Goal: Task Accomplishment & Management: Complete application form

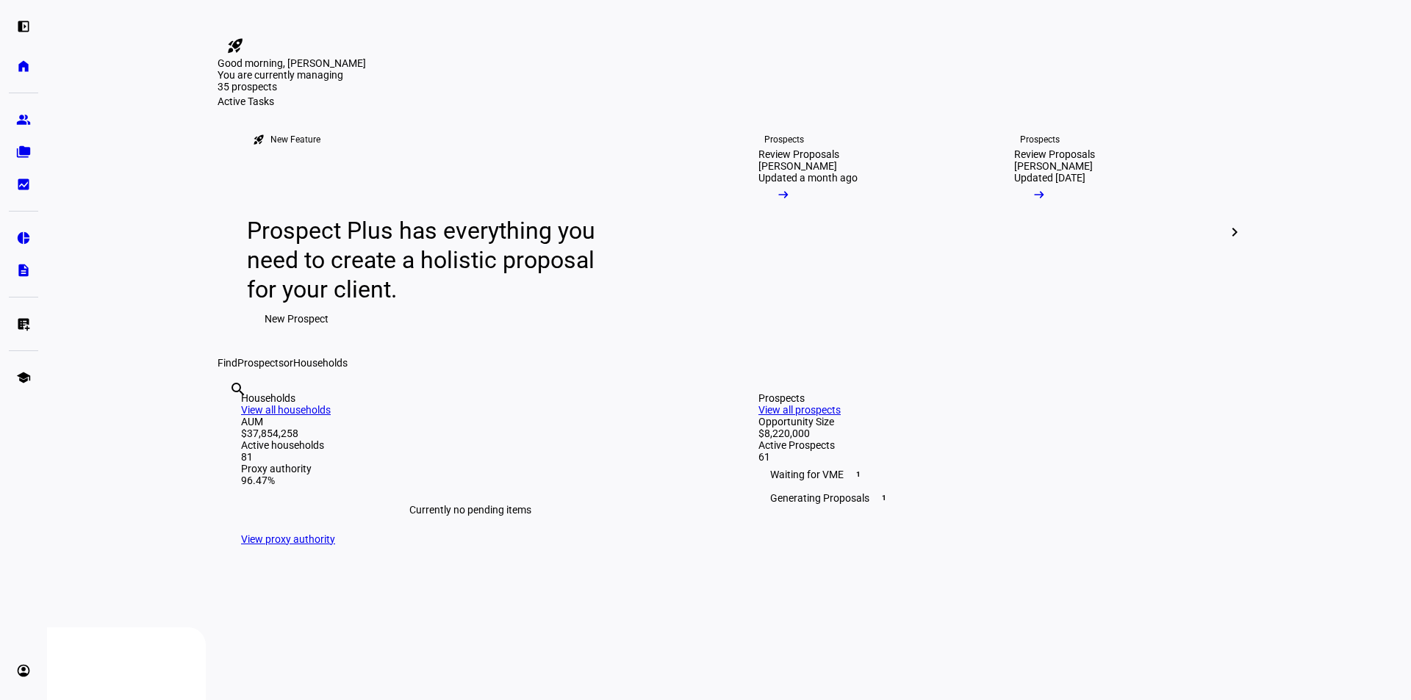
click at [275, 334] on span "New Prospect" at bounding box center [296, 318] width 64 height 29
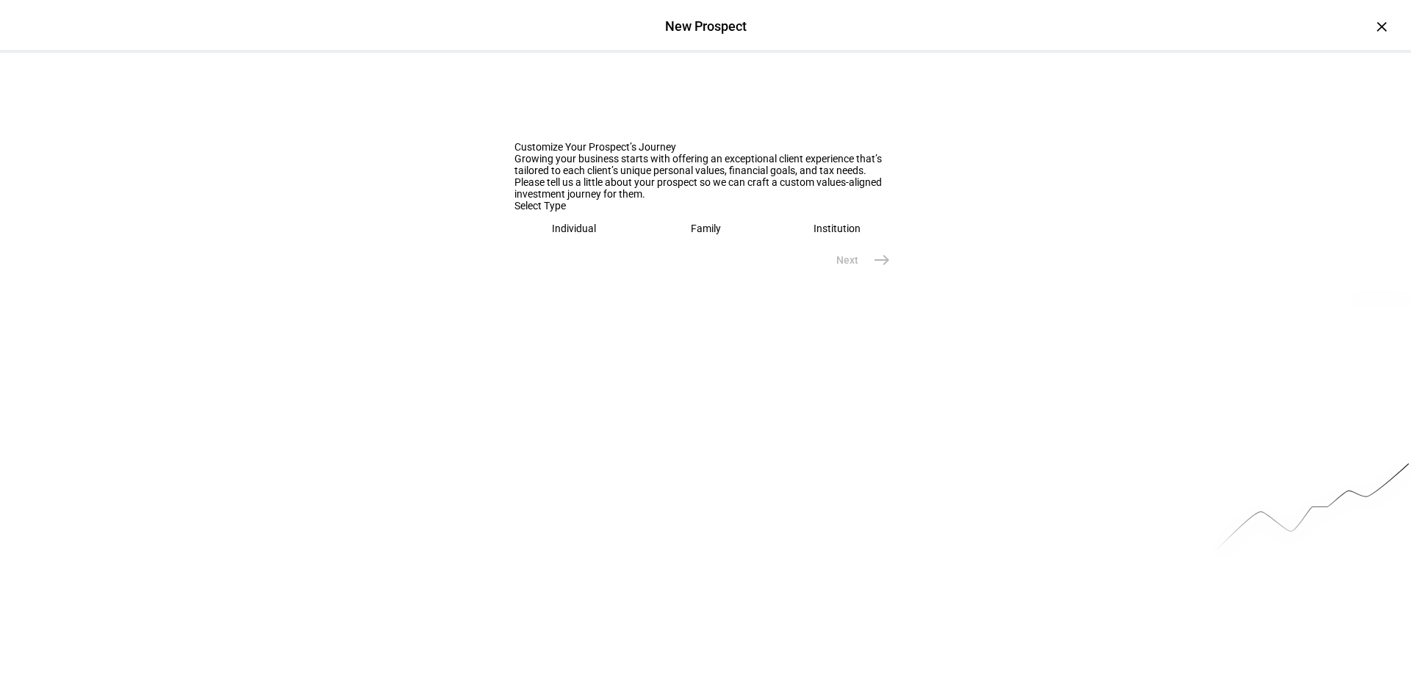
click at [694, 234] on div "Family" at bounding box center [706, 229] width 30 height 12
click at [576, 281] on input "text" at bounding box center [705, 275] width 382 height 12
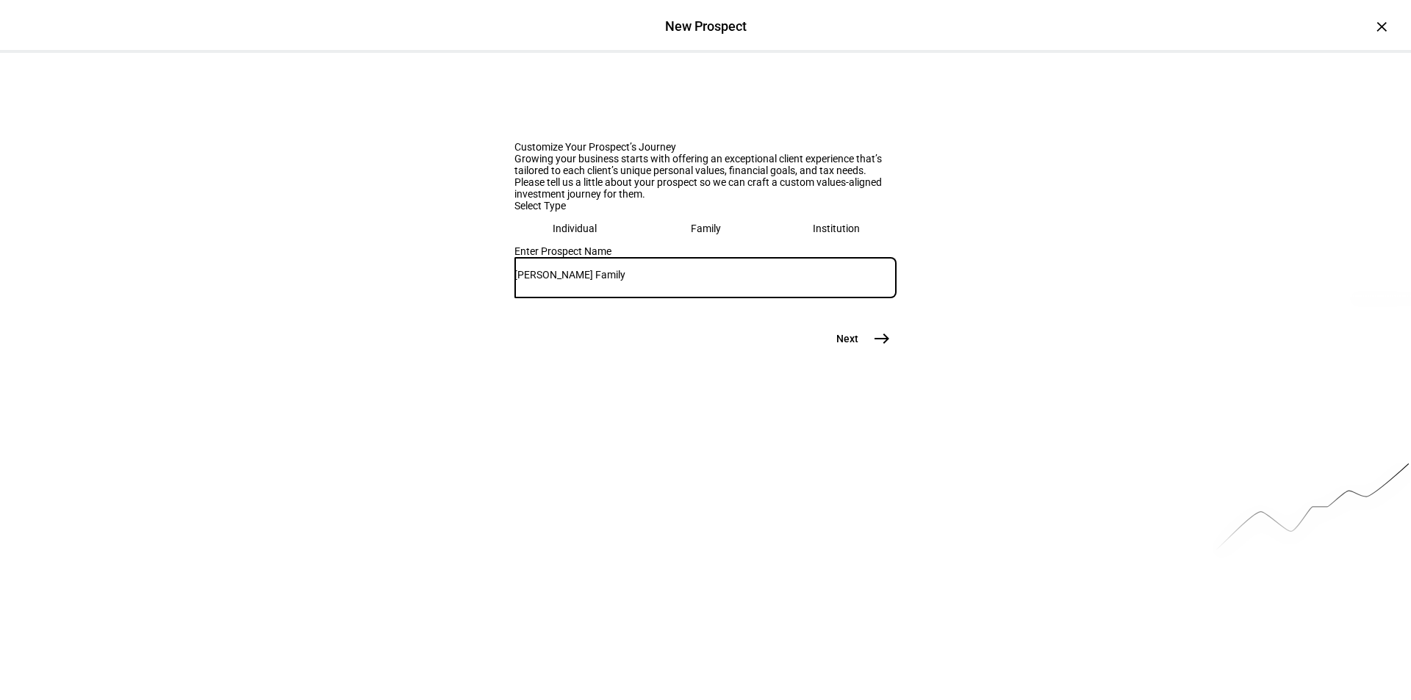
type input "[PERSON_NAME] Family"
click at [874, 348] on mat-icon "east" at bounding box center [882, 339] width 18 height 18
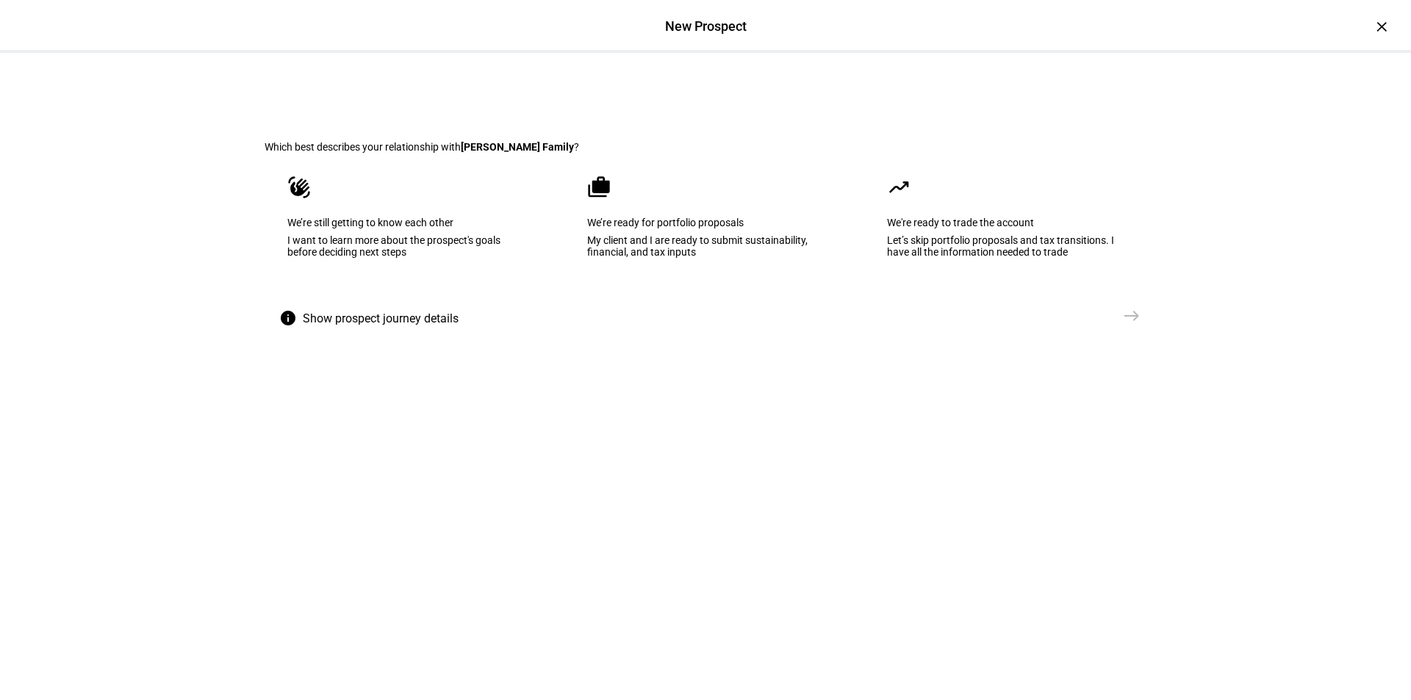
click at [412, 228] on div "We’re still getting to know each other" at bounding box center [405, 223] width 237 height 12
click at [1128, 325] on mat-icon "east" at bounding box center [1132, 316] width 18 height 18
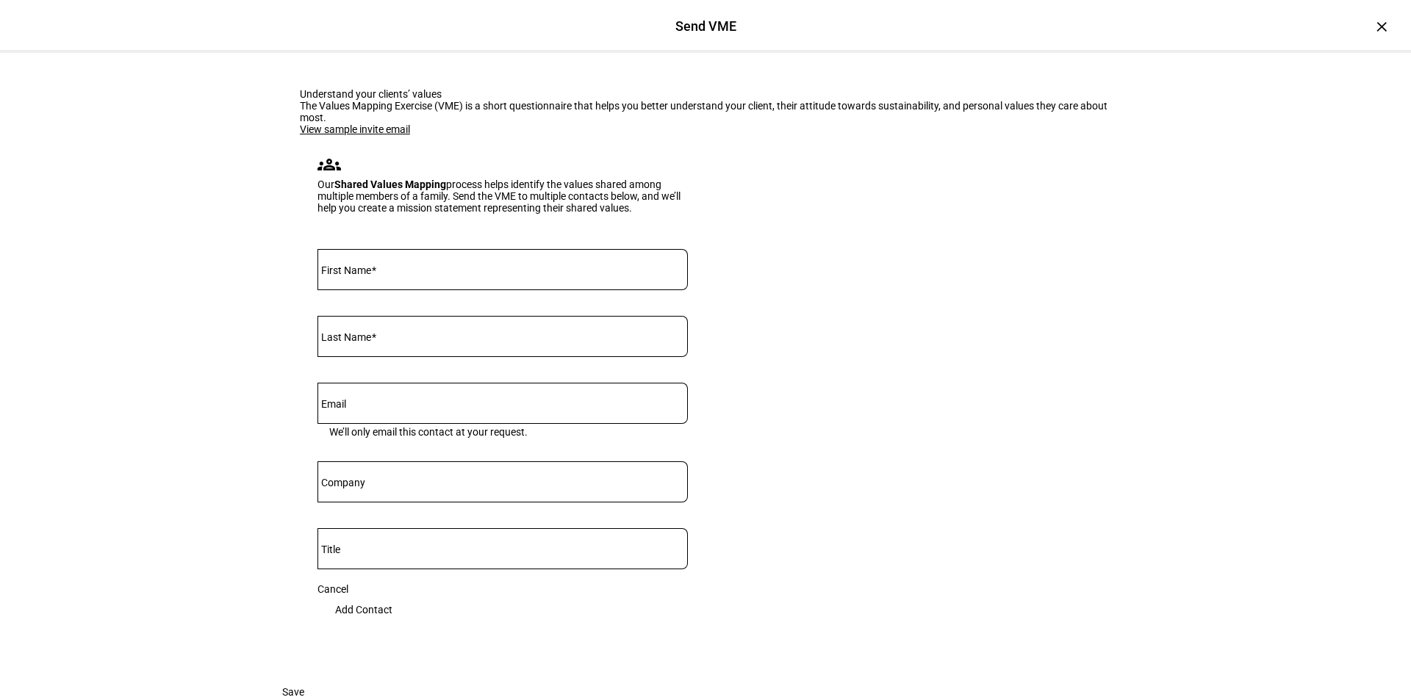
click at [338, 276] on mat-label "First Name" at bounding box center [346, 270] width 50 height 12
click at [338, 273] on input "First Name" at bounding box center [502, 267] width 370 height 12
type input "[PERSON_NAME] and [PERSON_NAME]"
click at [359, 343] on mat-label "Last Name" at bounding box center [346, 337] width 50 height 12
click at [359, 339] on input "Last Name" at bounding box center [502, 334] width 370 height 12
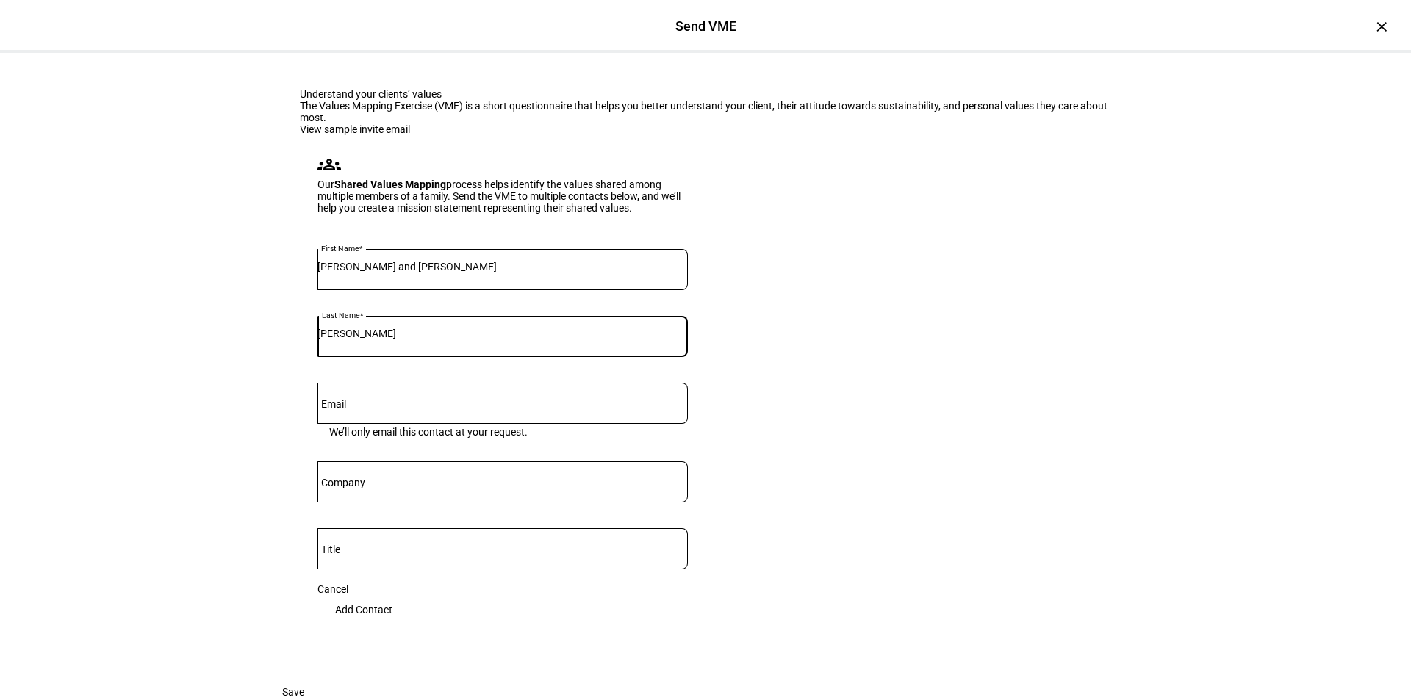
paste input "[EMAIL_ADDRESS][DOMAIN_NAME]"
type input "[PERSON_NAME]"
click at [339, 410] on mat-label "Email" at bounding box center [333, 404] width 25 height 12
click at [339, 406] on input "Email" at bounding box center [502, 401] width 370 height 12
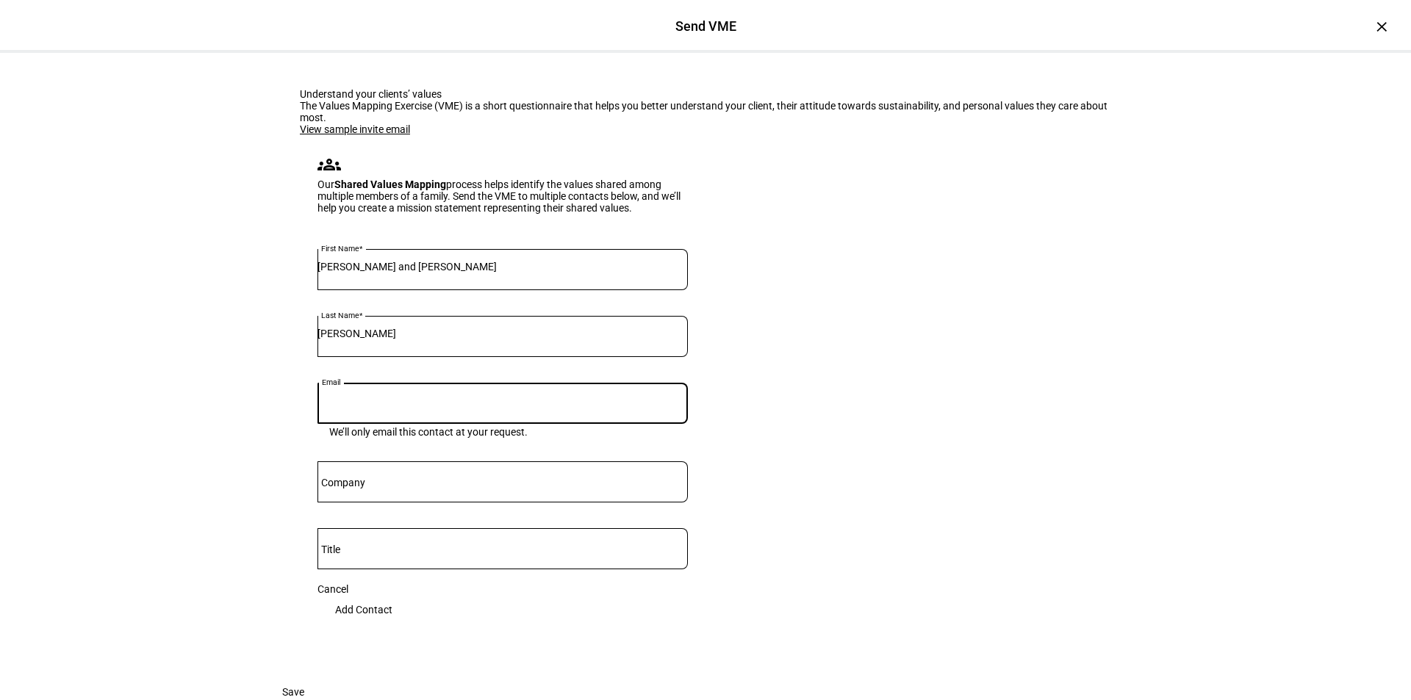
paste input "[EMAIL_ADDRESS][DOMAIN_NAME]"
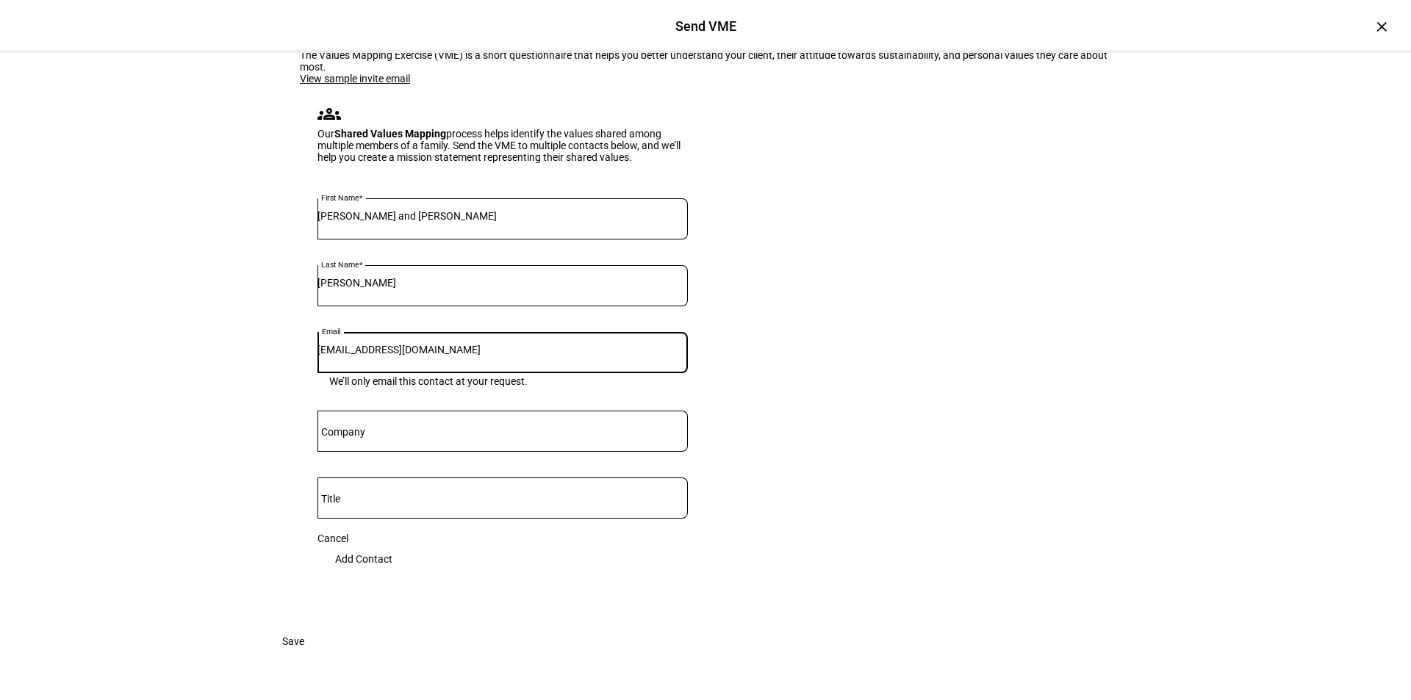
scroll to position [273, 0]
type input "[EMAIL_ADDRESS][DOMAIN_NAME]"
click at [304, 638] on span "Save" at bounding box center [293, 641] width 22 height 29
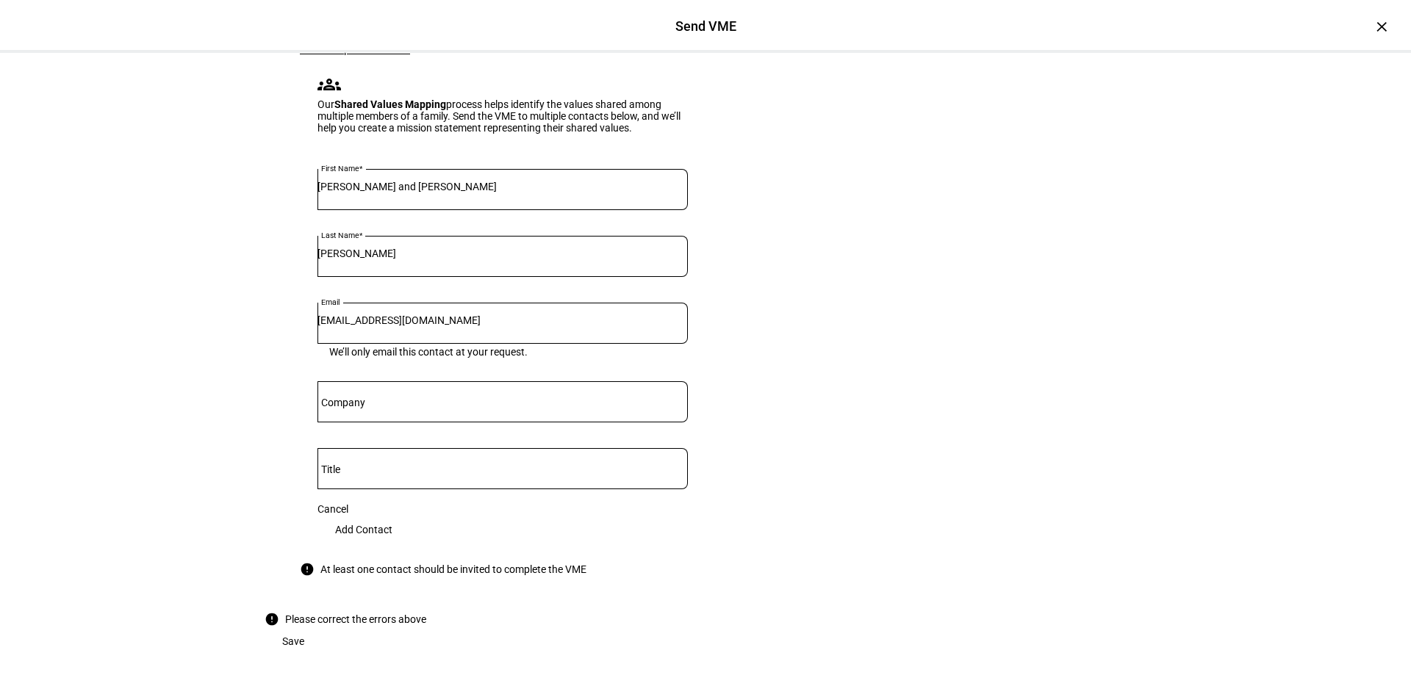
scroll to position [294, 0]
click at [355, 460] on input "Title" at bounding box center [502, 466] width 370 height 12
type input "[PERSON_NAME] Family"
click at [392, 515] on span "Add Contact" at bounding box center [363, 529] width 57 height 29
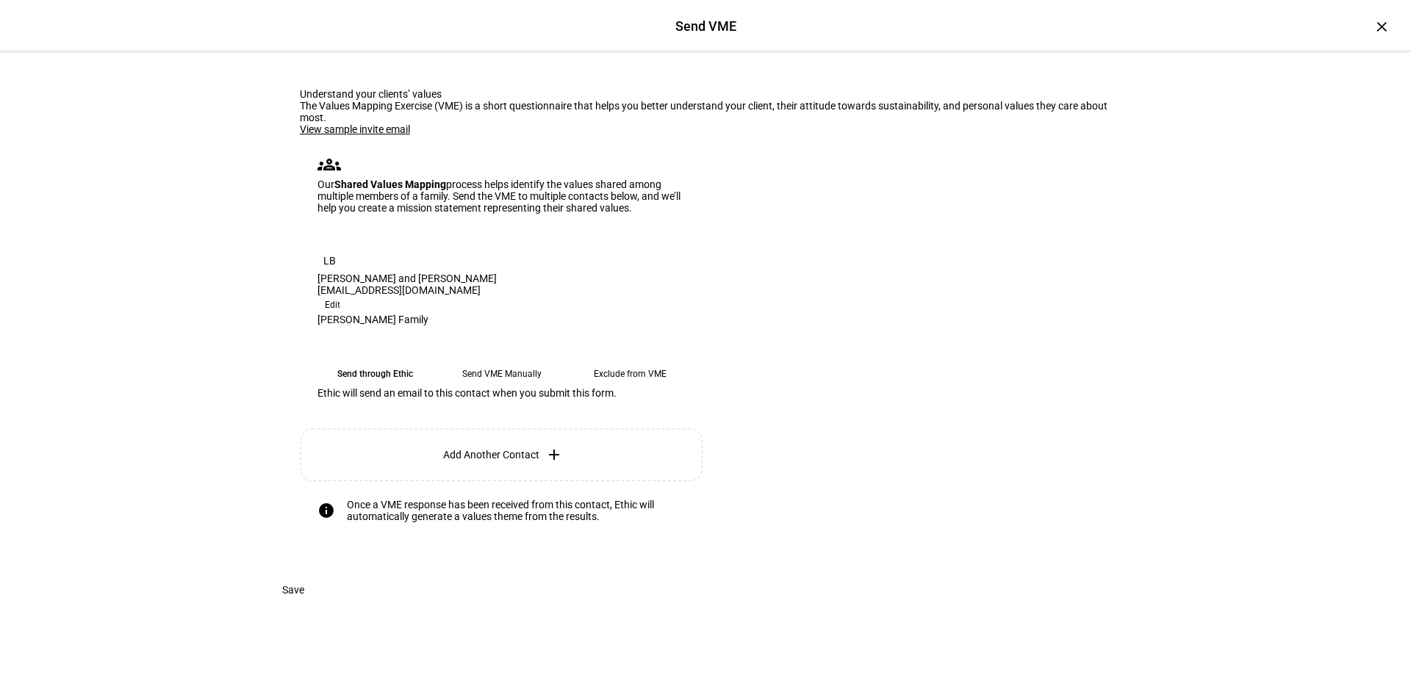
click at [510, 361] on eth-mega-radio-button "Send VME Manually" at bounding box center [502, 374] width 116 height 26
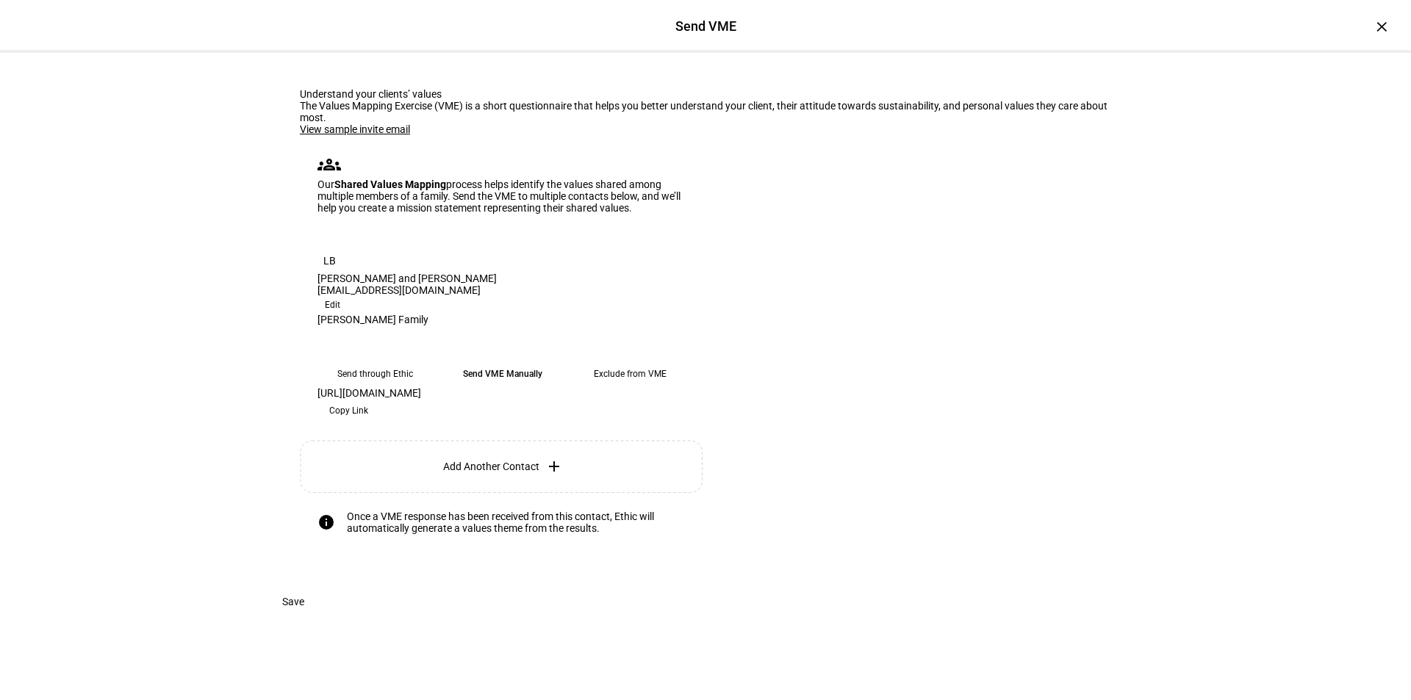
click at [368, 399] on span "Copy Link" at bounding box center [348, 411] width 39 height 24
